Goal: Task Accomplishment & Management: Complete application form

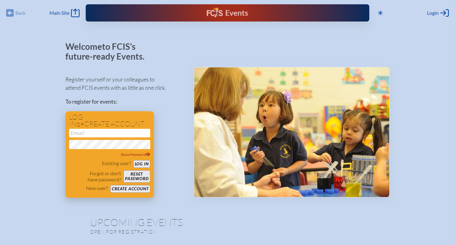
type input "[EMAIL_ADDRESS][DOMAIN_NAME]"
click at [138, 161] on button "Log in" at bounding box center [141, 164] width 17 height 8
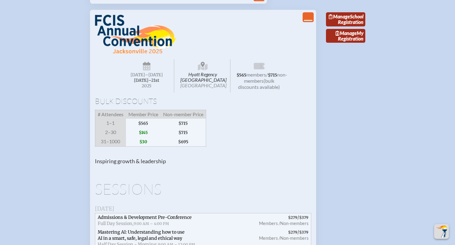
scroll to position [545, 0]
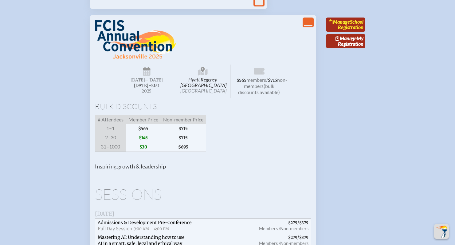
click at [345, 25] on span "Manage" at bounding box center [339, 22] width 21 height 6
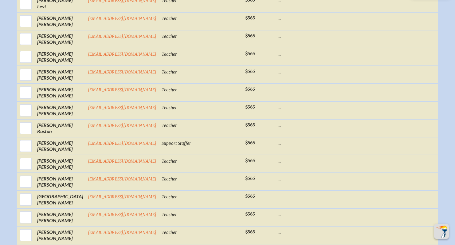
scroll to position [748, 0]
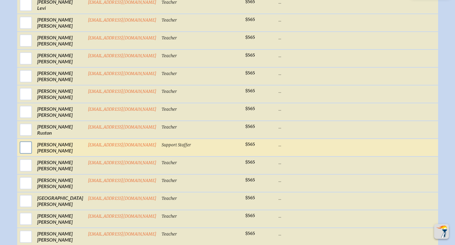
click at [30, 148] on input "checkbox" at bounding box center [25, 147] width 15 height 15
checkbox input "true"
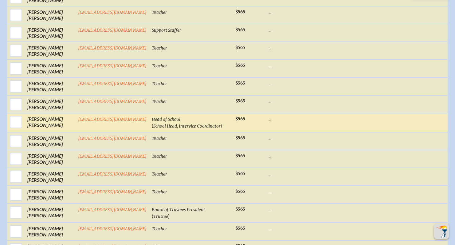
scroll to position [454, 0]
click at [13, 124] on input "checkbox" at bounding box center [15, 122] width 15 height 15
checkbox input "true"
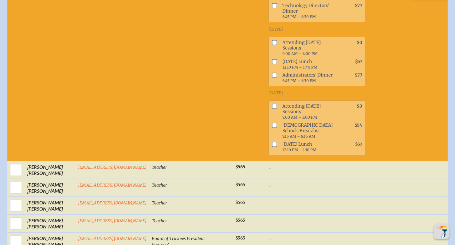
scroll to position [804, 0]
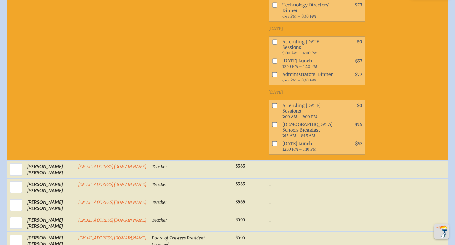
click at [272, 44] on input "checkbox" at bounding box center [274, 41] width 5 height 5
checkbox input "true"
click at [272, 63] on input "checkbox" at bounding box center [274, 60] width 5 height 5
checkbox input "true"
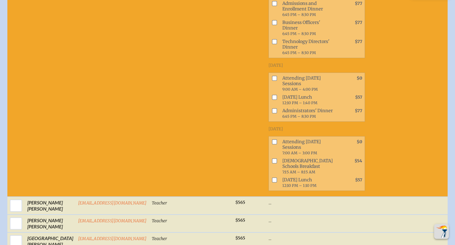
scroll to position [1475, 0]
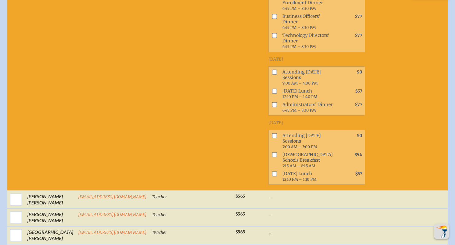
click at [272, 73] on input "checkbox" at bounding box center [274, 72] width 5 height 5
checkbox input "true"
click at [272, 92] on input "checkbox" at bounding box center [274, 91] width 5 height 5
checkbox input "true"
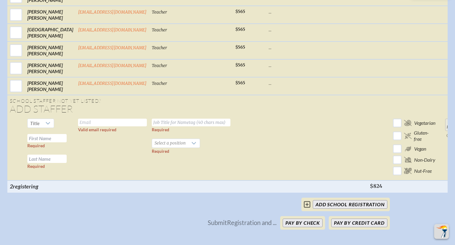
scroll to position [1727, 0]
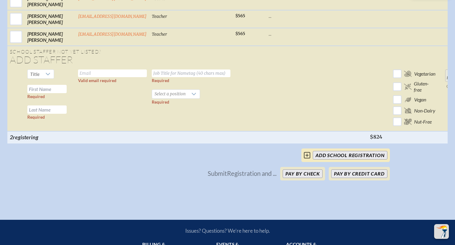
click at [329, 159] on input "add School Registration" at bounding box center [350, 155] width 74 height 9
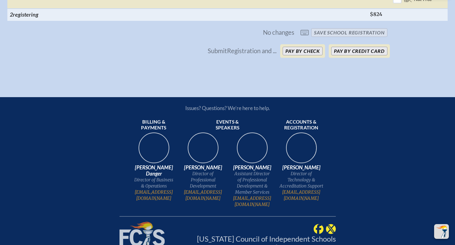
scroll to position [1852, 0]
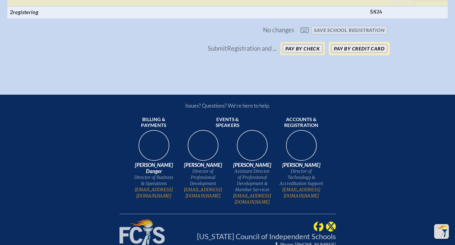
click at [349, 53] on button "Pay by Credit Card" at bounding box center [359, 48] width 56 height 9
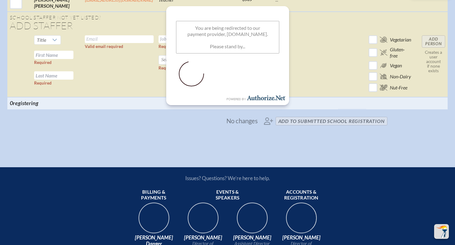
scroll to position [1034, 0]
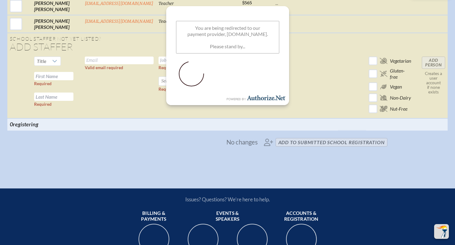
click at [241, 149] on span "No changes add to submitted School Registration" at bounding box center [227, 142] width 324 height 14
click at [238, 145] on span "No changes" at bounding box center [241, 142] width 31 height 7
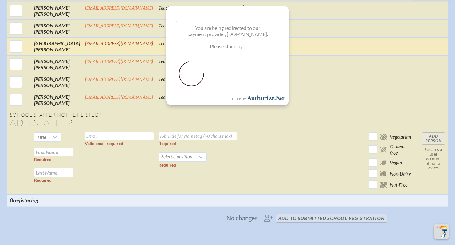
scroll to position [880, 0]
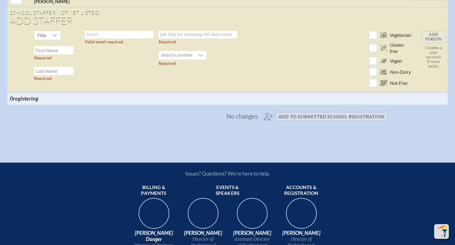
scroll to position [1102, 0]
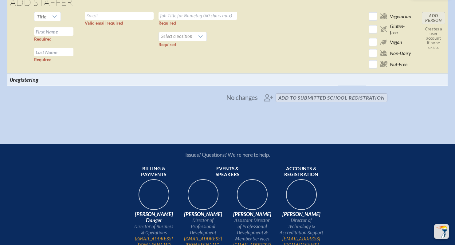
click at [254, 94] on span "No changes" at bounding box center [241, 97] width 31 height 7
click at [292, 91] on span "No changes add to submitted School Registration" at bounding box center [227, 98] width 324 height 14
click at [243, 94] on span "No changes" at bounding box center [241, 97] width 31 height 7
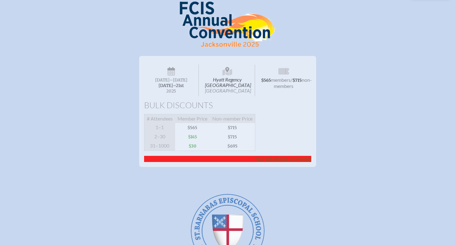
scroll to position [0, 0]
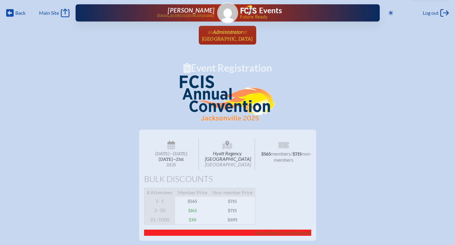
click at [218, 38] on span "St. Barnabas Episcopal School" at bounding box center [227, 39] width 51 height 6
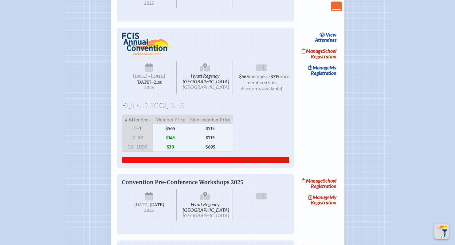
scroll to position [646, 0]
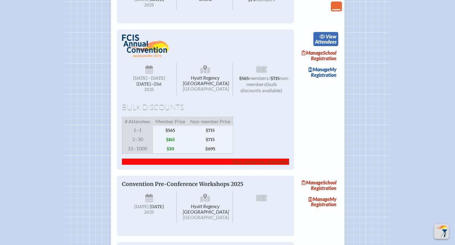
click at [322, 39] on icon at bounding box center [322, 36] width 6 height 5
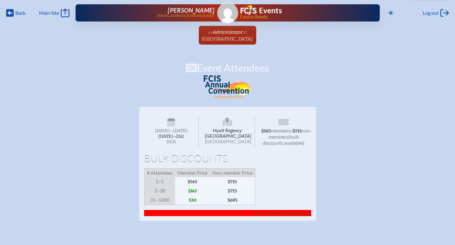
click at [247, 96] on img at bounding box center [228, 86] width 48 height 23
click at [214, 68] on h1 "Event Attendees" at bounding box center [227, 68] width 455 height 10
click at [216, 40] on span "St. Barnabas Episcopal School" at bounding box center [227, 39] width 51 height 6
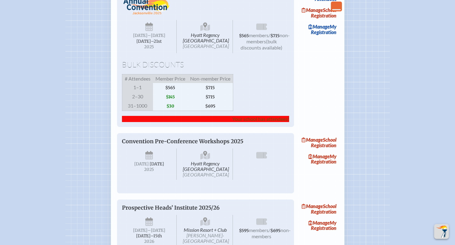
scroll to position [670, 0]
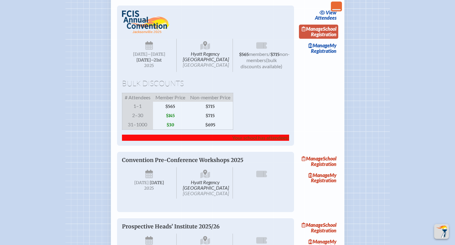
click at [306, 31] on icon at bounding box center [304, 28] width 4 height 5
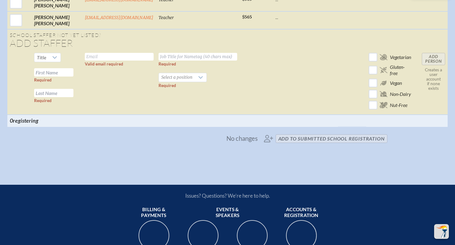
scroll to position [1069, 0]
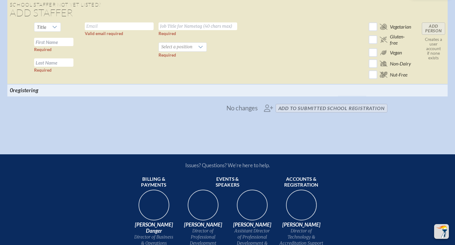
click at [286, 114] on span "No changes add to submitted School Registration" at bounding box center [227, 108] width 324 height 14
click at [269, 115] on span "No changes add to submitted School Registration" at bounding box center [227, 108] width 324 height 14
click at [251, 111] on span "No changes" at bounding box center [241, 107] width 31 height 7
click at [295, 115] on span "No changes add to submitted School Registration" at bounding box center [227, 108] width 324 height 14
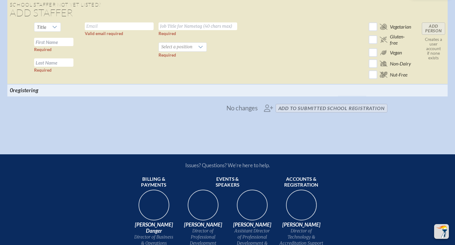
click at [295, 115] on span "No changes add to submitted School Registration" at bounding box center [227, 108] width 324 height 14
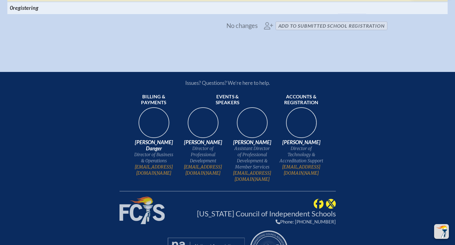
scroll to position [1152, 0]
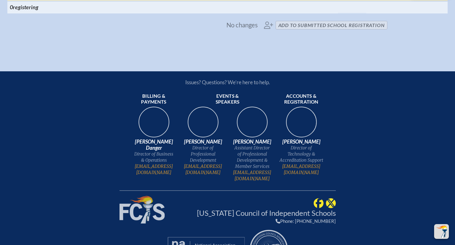
click at [269, 32] on span "No changes add to submitted School Registration" at bounding box center [227, 25] width 324 height 14
click at [252, 28] on span "No changes" at bounding box center [241, 25] width 31 height 7
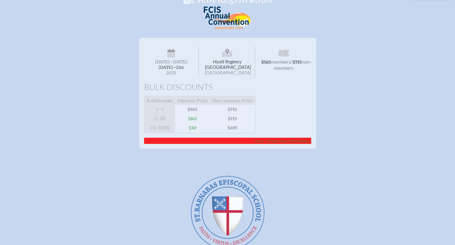
scroll to position [0, 0]
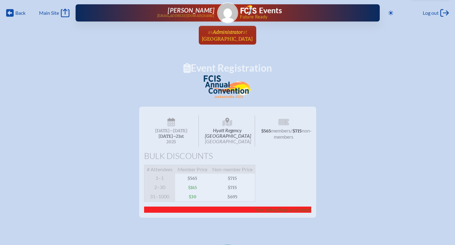
click at [232, 38] on span "St. Barnabas Episcopal School" at bounding box center [227, 39] width 51 height 6
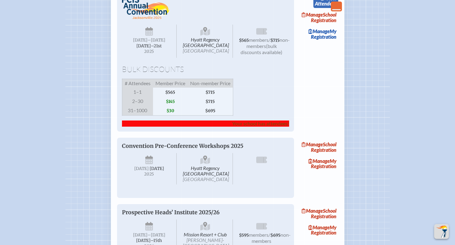
scroll to position [682, 0]
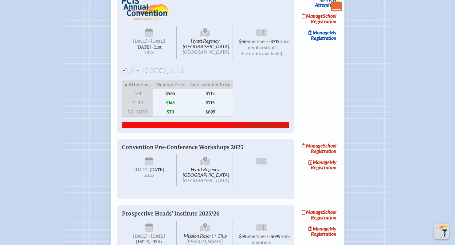
click at [267, 127] on span "Your school has attendees!" at bounding box center [260, 125] width 57 height 6
click at [319, 19] on span "Manage" at bounding box center [312, 16] width 21 height 6
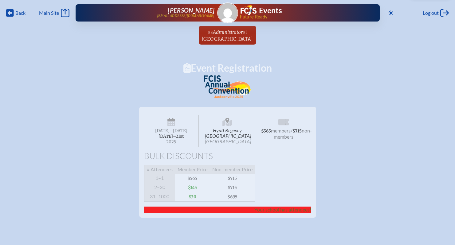
click at [247, 69] on h1 "Event Registration" at bounding box center [227, 68] width 455 height 10
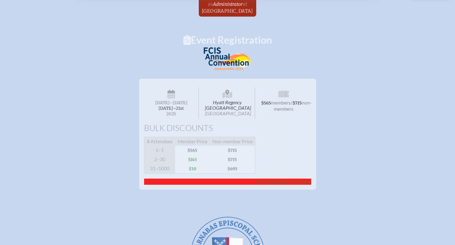
scroll to position [76, 0]
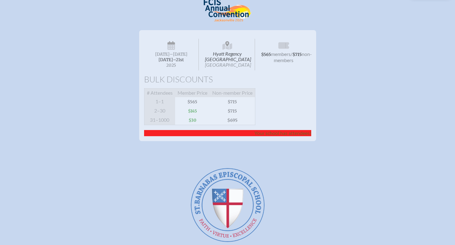
click at [298, 136] on span "Your school has attendees!" at bounding box center [282, 133] width 57 height 6
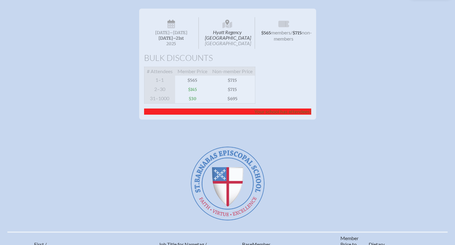
scroll to position [108, 0]
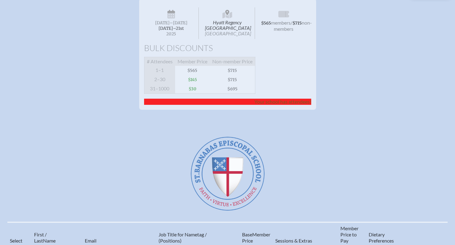
click at [277, 27] on span "non-members" at bounding box center [293, 26] width 38 height 12
click at [229, 26] on span "Hyatt Regency Jacksonville Riverfront Jacksonville" at bounding box center [227, 23] width 55 height 32
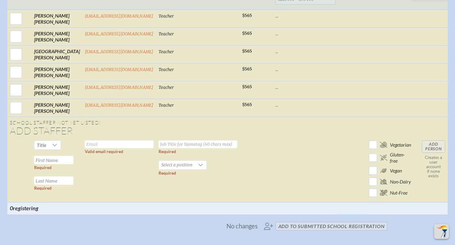
scroll to position [971, 0]
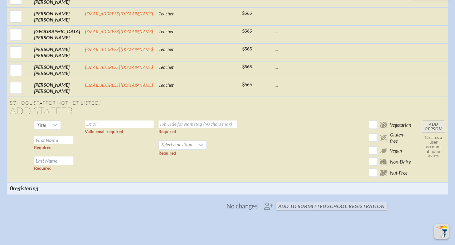
click at [266, 213] on span "No changes add to submitted School Registration" at bounding box center [227, 206] width 324 height 14
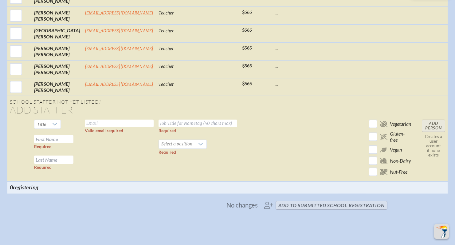
scroll to position [972, 0]
click at [243, 208] on span "No changes" at bounding box center [241, 204] width 31 height 7
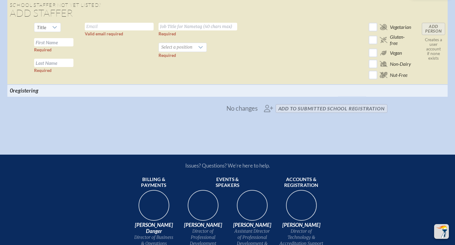
scroll to position [1089, 0]
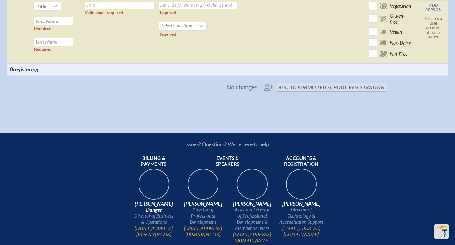
click at [254, 90] on span "No changes" at bounding box center [241, 87] width 31 height 7
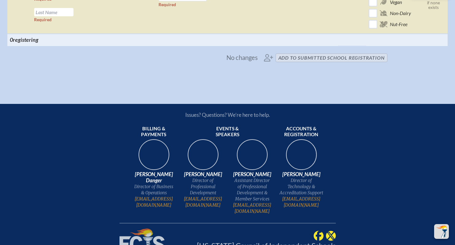
scroll to position [1054, 0]
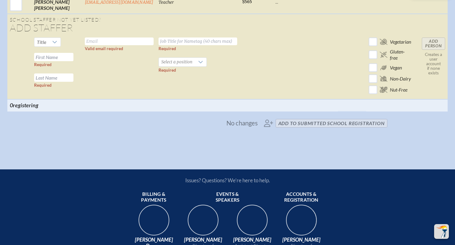
click at [287, 130] on span "No changes add to submitted School Registration" at bounding box center [227, 123] width 324 height 14
click at [320, 130] on span "No changes add to submitted School Registration" at bounding box center [227, 123] width 324 height 14
click at [304, 130] on span "No changes add to submitted School Registration" at bounding box center [227, 123] width 324 height 14
click at [268, 130] on span "No changes add to submitted School Registration" at bounding box center [227, 123] width 324 height 14
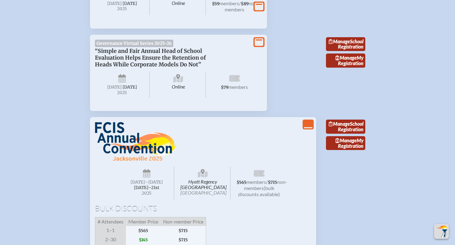
scroll to position [442, 0]
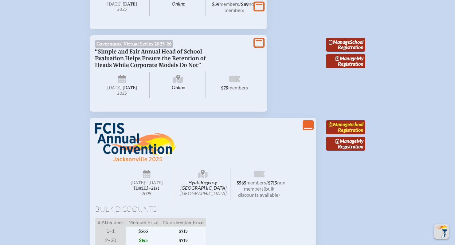
click at [340, 134] on link "Manage School Registration" at bounding box center [345, 127] width 39 height 14
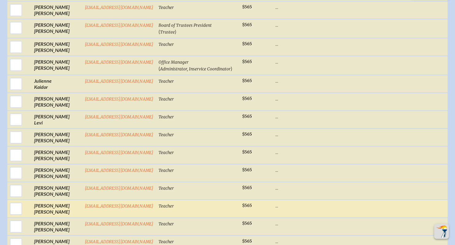
scroll to position [720, 0]
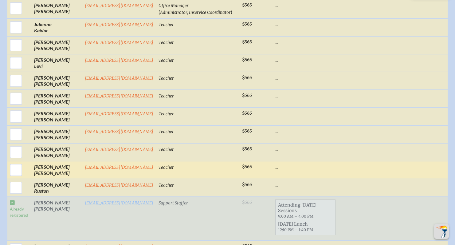
click at [275, 170] on p "..." at bounding box center [305, 167] width 60 height 6
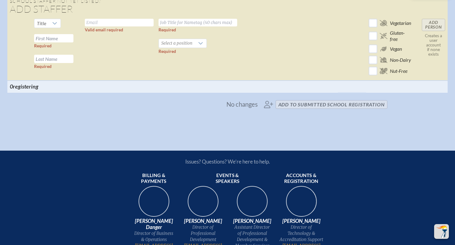
scroll to position [1069, 0]
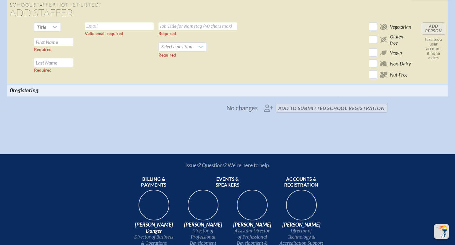
click at [233, 111] on span "No changes" at bounding box center [241, 107] width 31 height 7
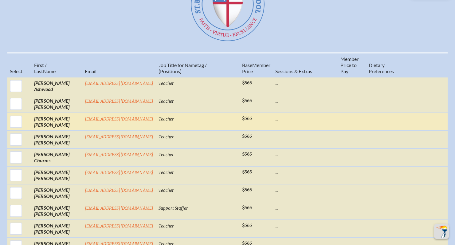
scroll to position [0, 0]
